Goal: Task Accomplishment & Management: Manage account settings

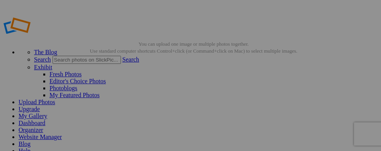
scroll to position [44, 0]
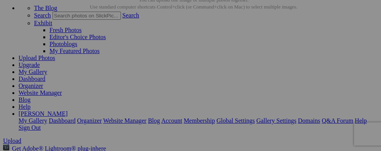
drag, startPoint x: 68, startPoint y: 34, endPoint x: 124, endPoint y: 90, distance: 80.0
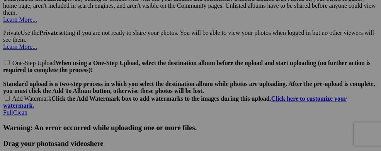
scroll to position [0, 0]
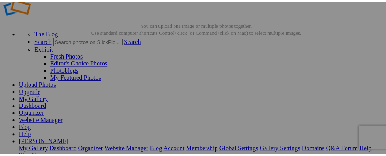
scroll to position [62, 0]
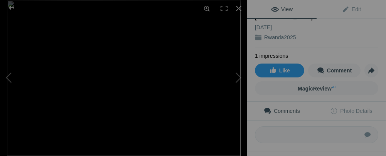
scroll to position [0, 0]
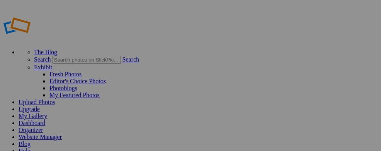
scroll to position [24, 0]
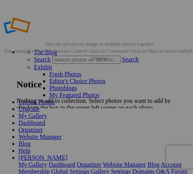
click at [30, 124] on span "Close" at bounding box center [24, 127] width 14 height 7
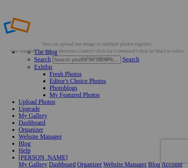
drag, startPoint x: 147, startPoint y: 137, endPoint x: 159, endPoint y: 139, distance: 11.7
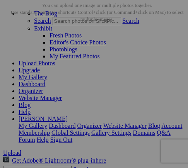
scroll to position [81, 0]
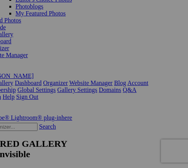
scroll to position [81, 32]
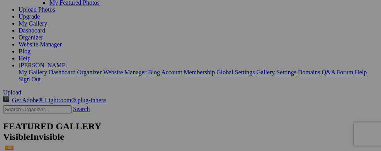
scroll to position [26, 0]
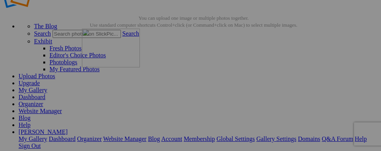
drag, startPoint x: 304, startPoint y: 108, endPoint x: 193, endPoint y: 95, distance: 111.6
drag, startPoint x: 160, startPoint y: 118, endPoint x: 294, endPoint y: 77, distance: 140.9
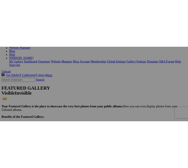
scroll to position [44, 0]
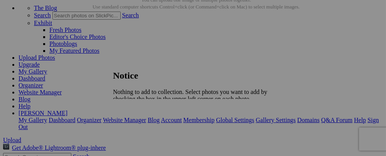
click at [113, 63] on link at bounding box center [113, 63] width 0 height 0
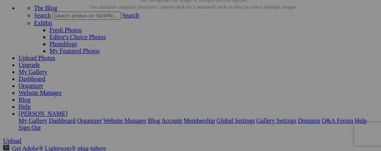
drag, startPoint x: 160, startPoint y: 105, endPoint x: 272, endPoint y: 55, distance: 122.8
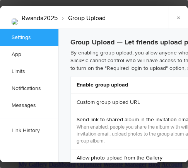
checkbox input "true"
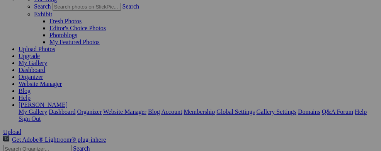
scroll to position [54, 0]
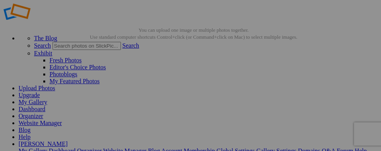
scroll to position [44, 0]
